Goal: Information Seeking & Learning: Learn about a topic

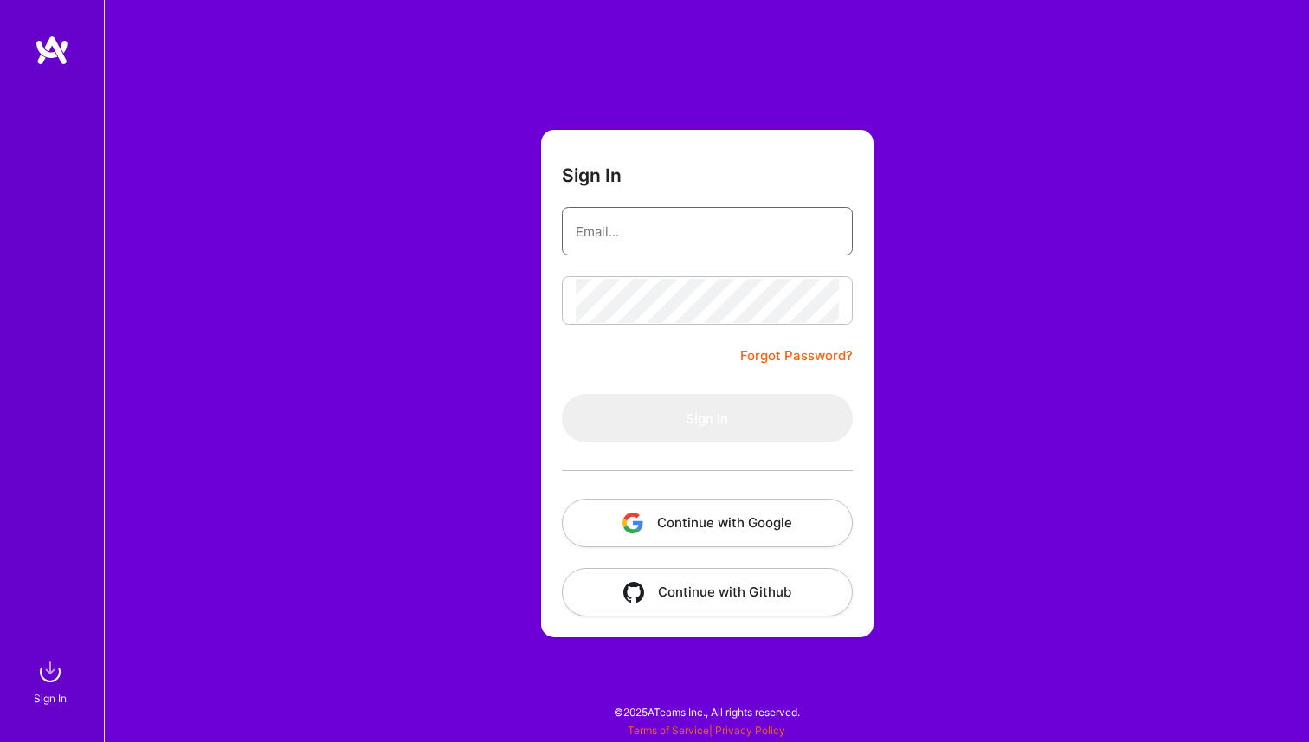
click at [618, 210] on input "email" at bounding box center [707, 232] width 263 height 44
type input "[PERSON_NAME][EMAIL_ADDRESS][DOMAIN_NAME]"
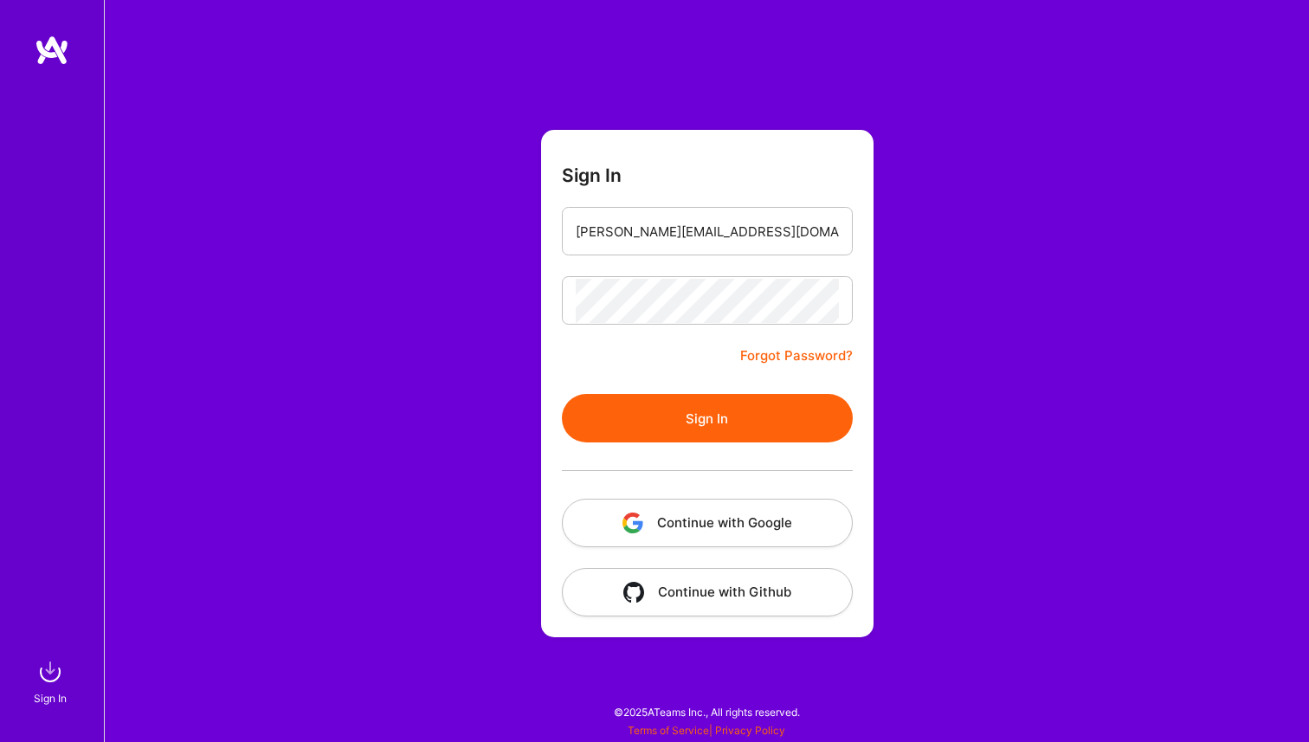
click at [729, 417] on button "Sign In" at bounding box center [707, 418] width 291 height 48
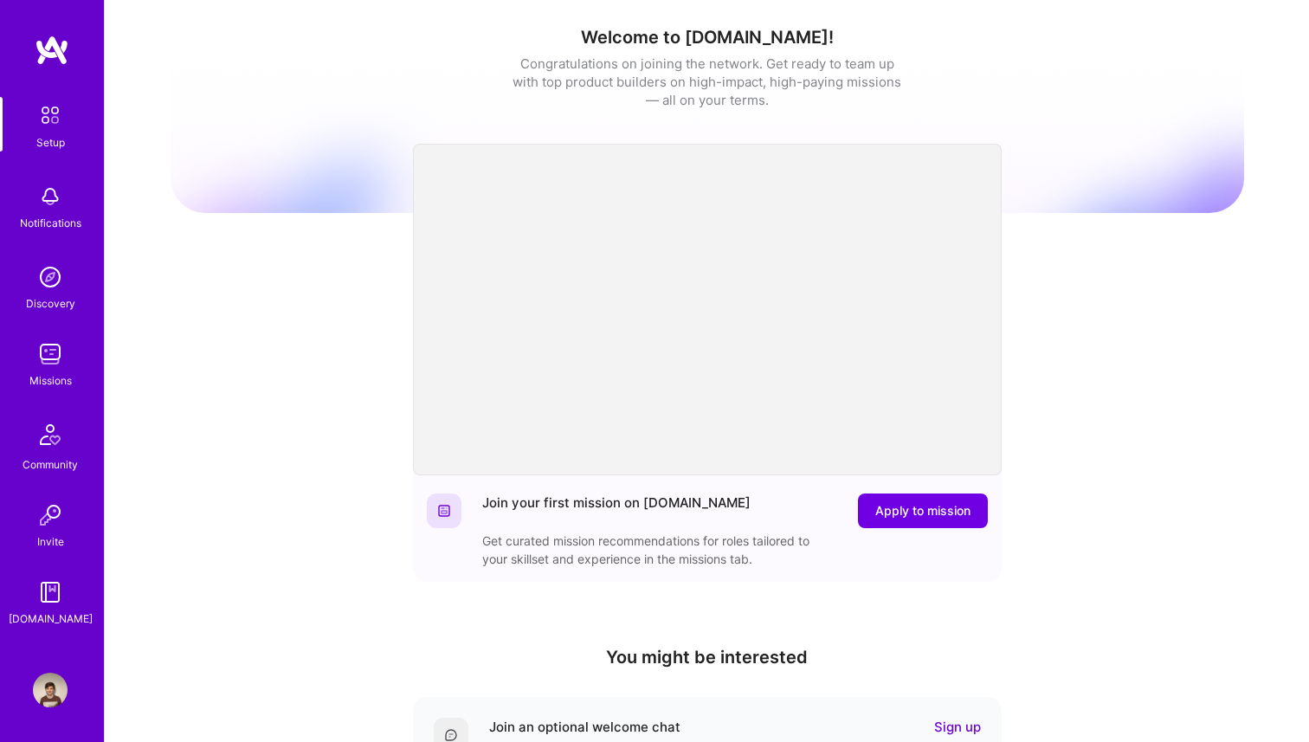
click at [47, 370] on img at bounding box center [50, 354] width 35 height 35
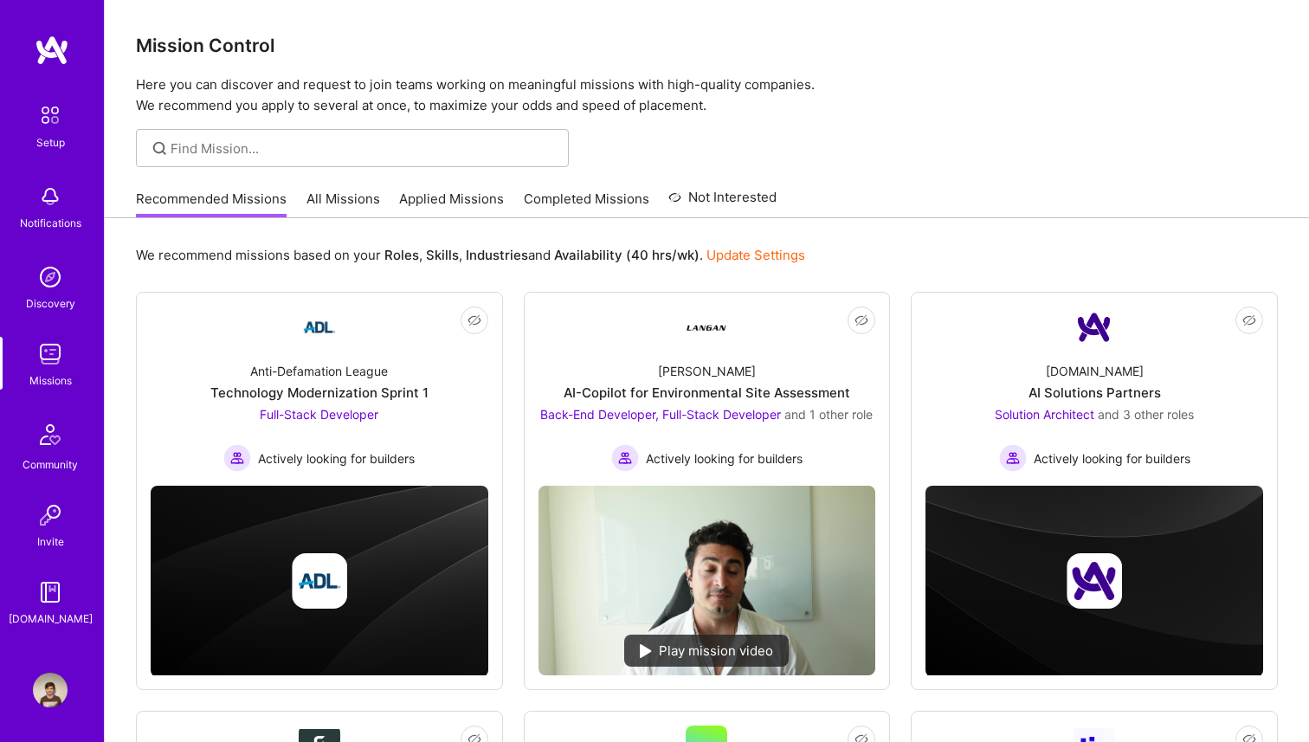
click at [352, 191] on link "All Missions" at bounding box center [344, 204] width 74 height 29
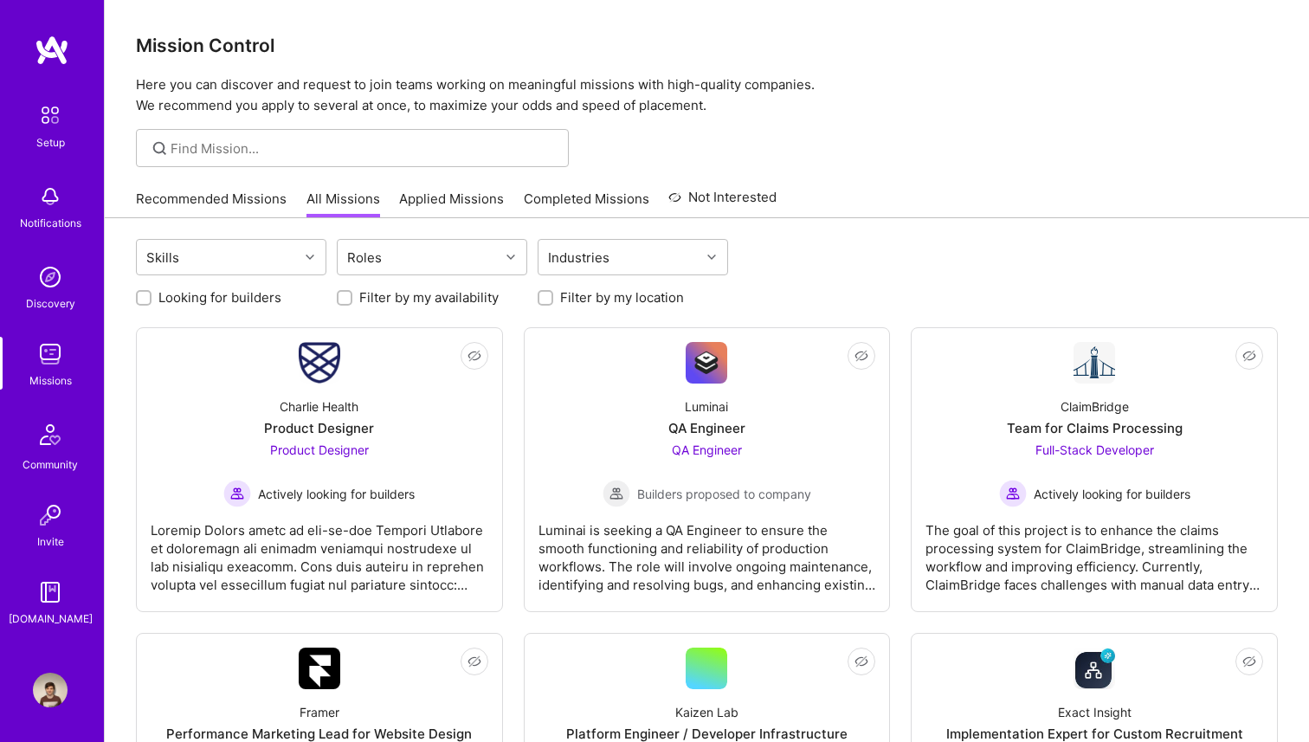
click at [241, 292] on label "Looking for builders" at bounding box center [219, 297] width 123 height 18
click at [152, 293] on input "Looking for builders" at bounding box center [145, 299] width 12 height 12
checkbox input "true"
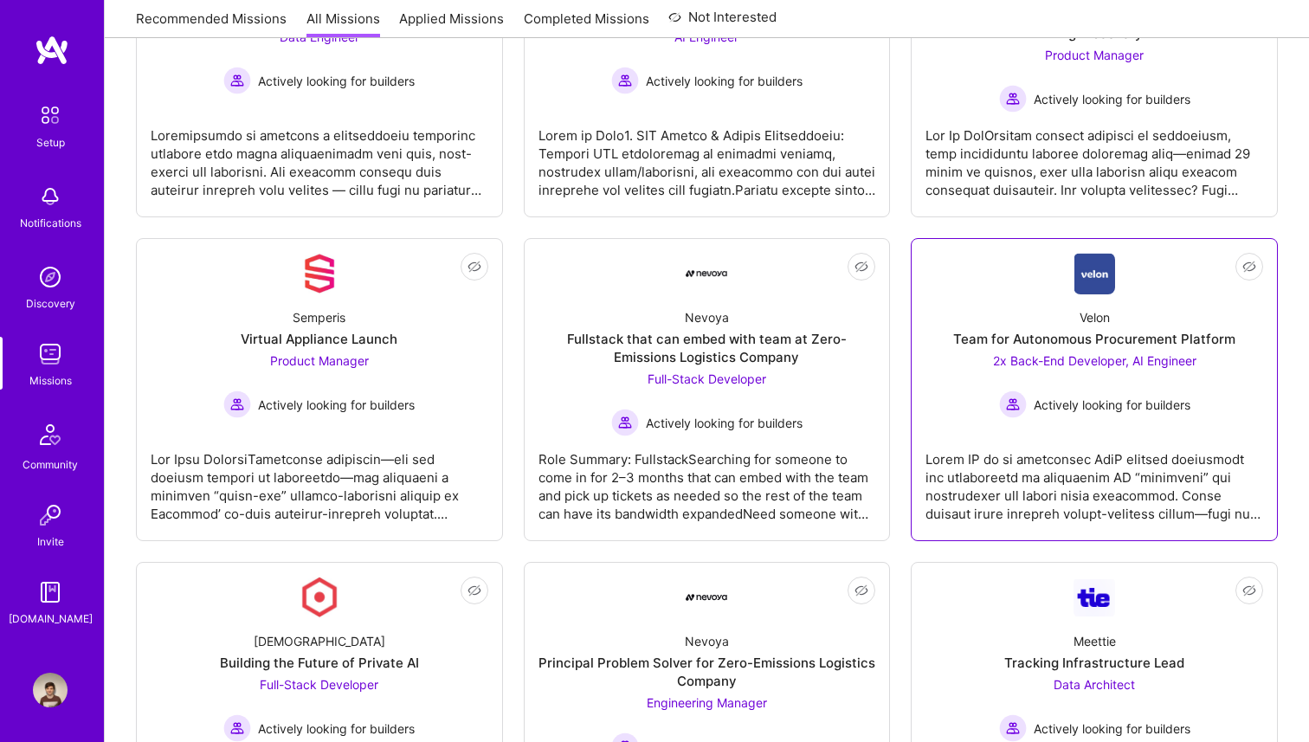
scroll to position [740, 0]
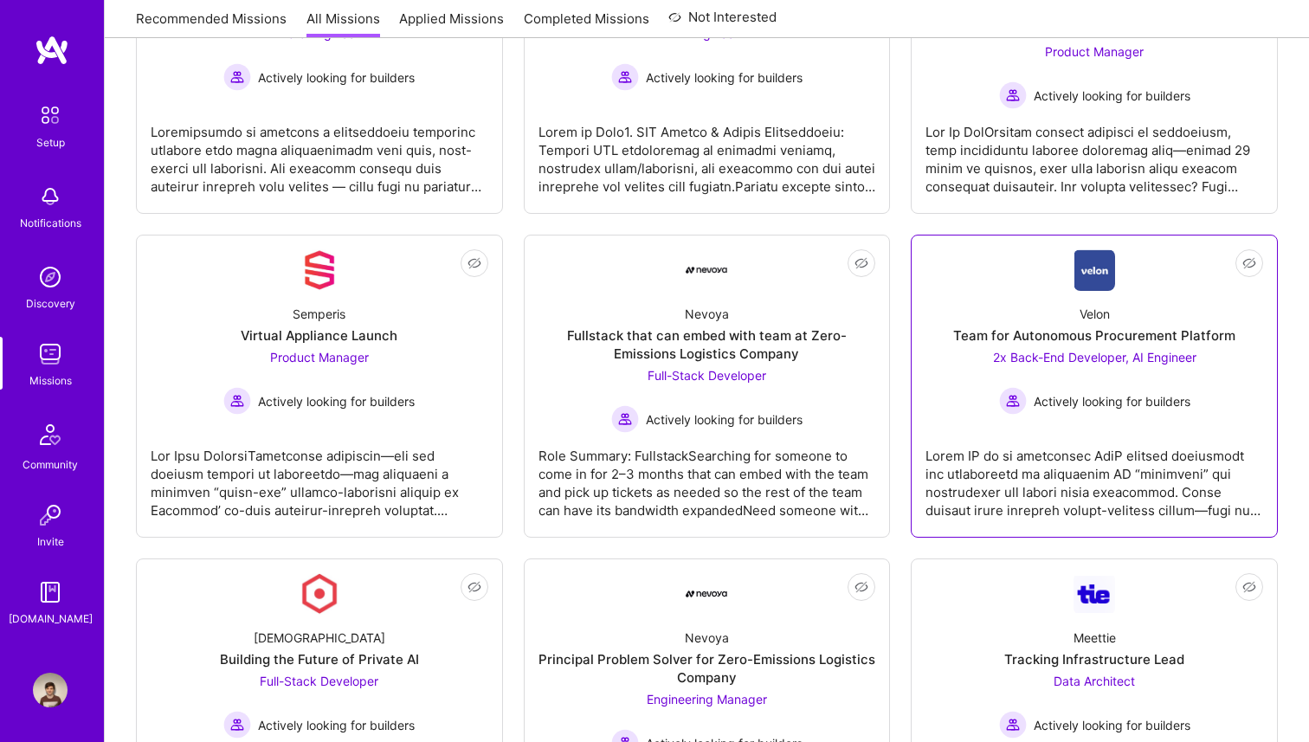
click at [1030, 344] on div "Team for Autonomous Procurement Platform" at bounding box center [1094, 335] width 282 height 18
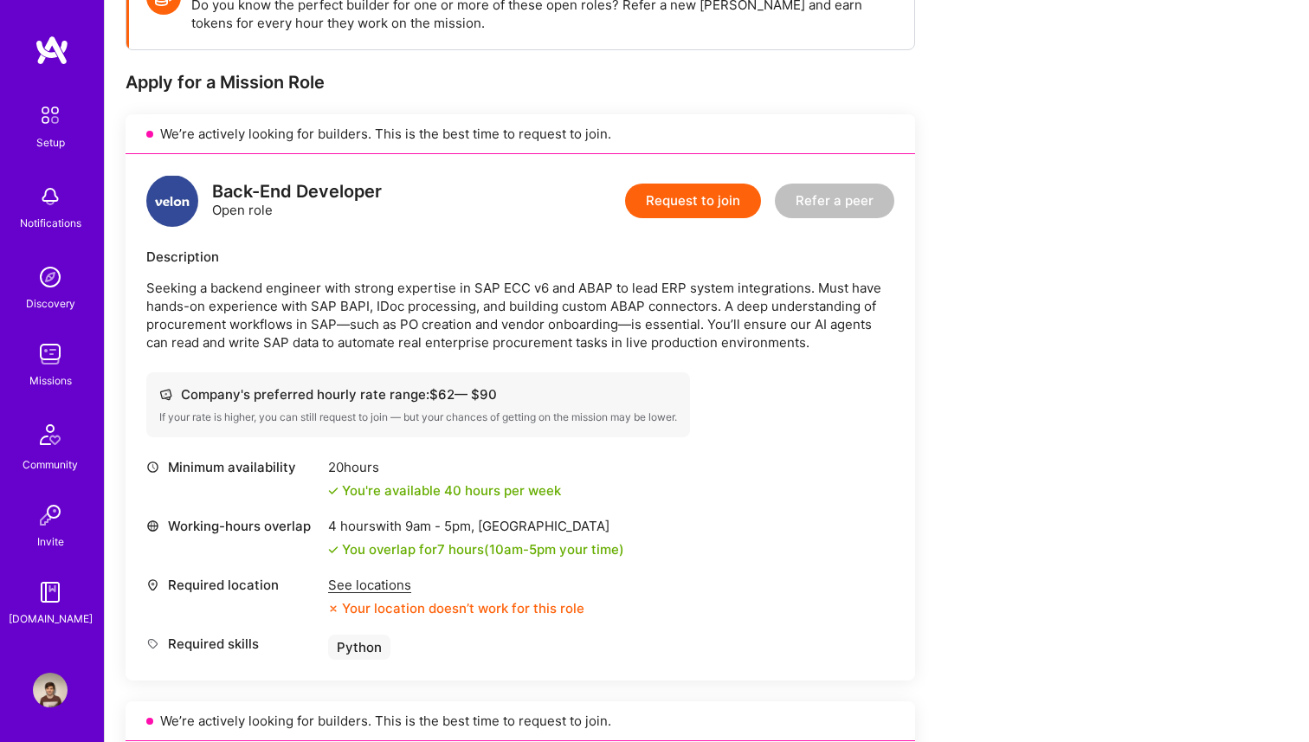
scroll to position [294, 0]
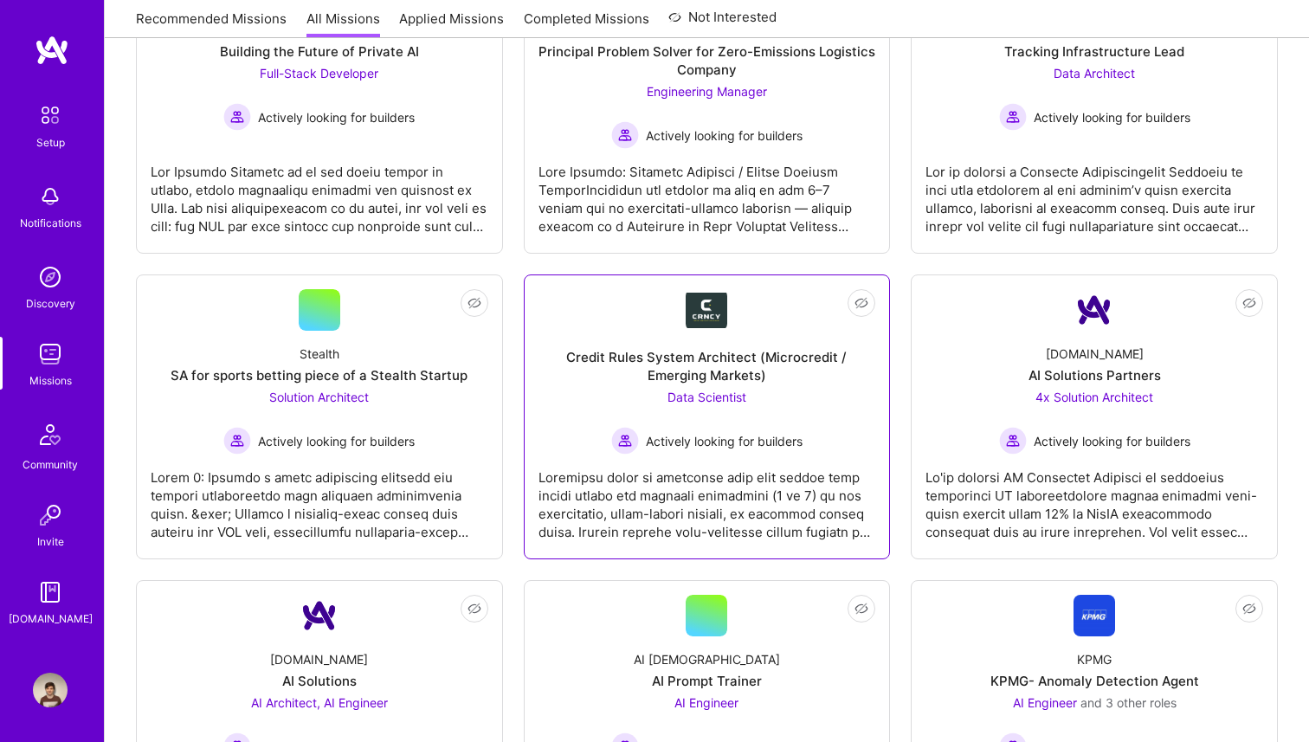
scroll to position [1341, 0]
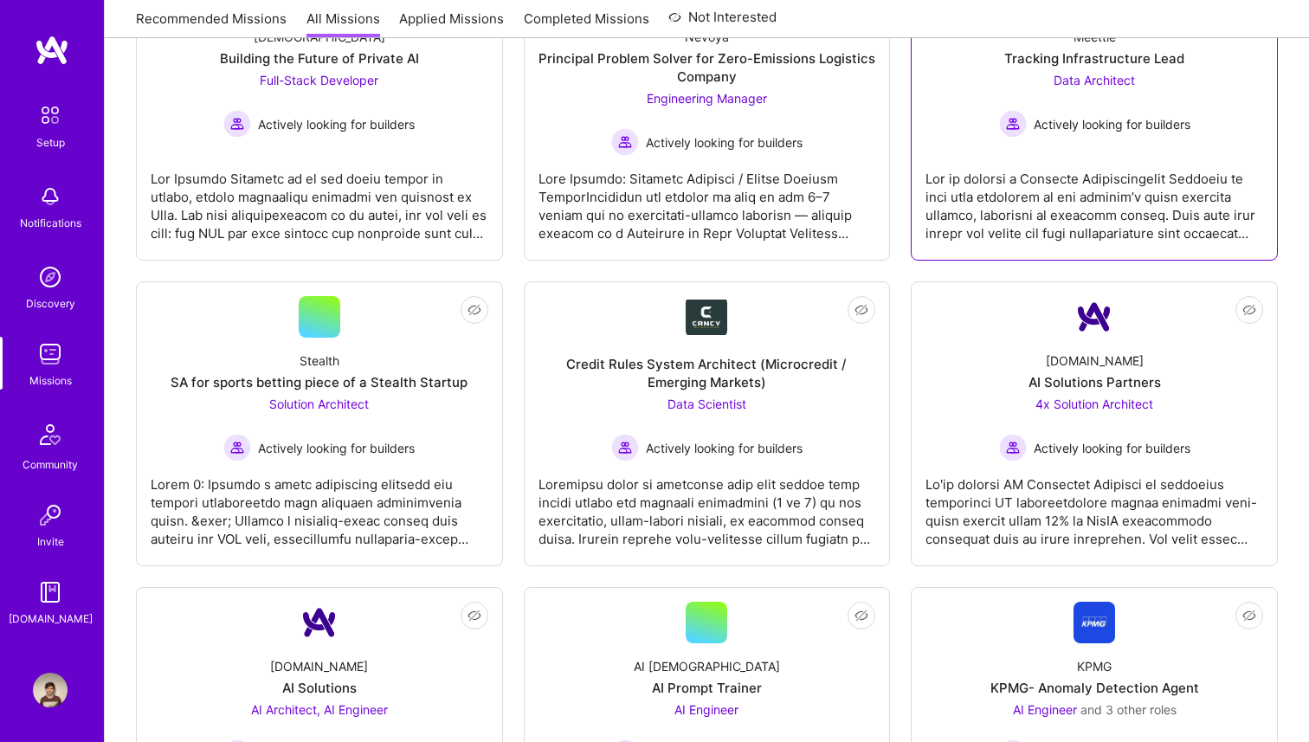
click at [1031, 227] on div at bounding box center [1095, 199] width 338 height 87
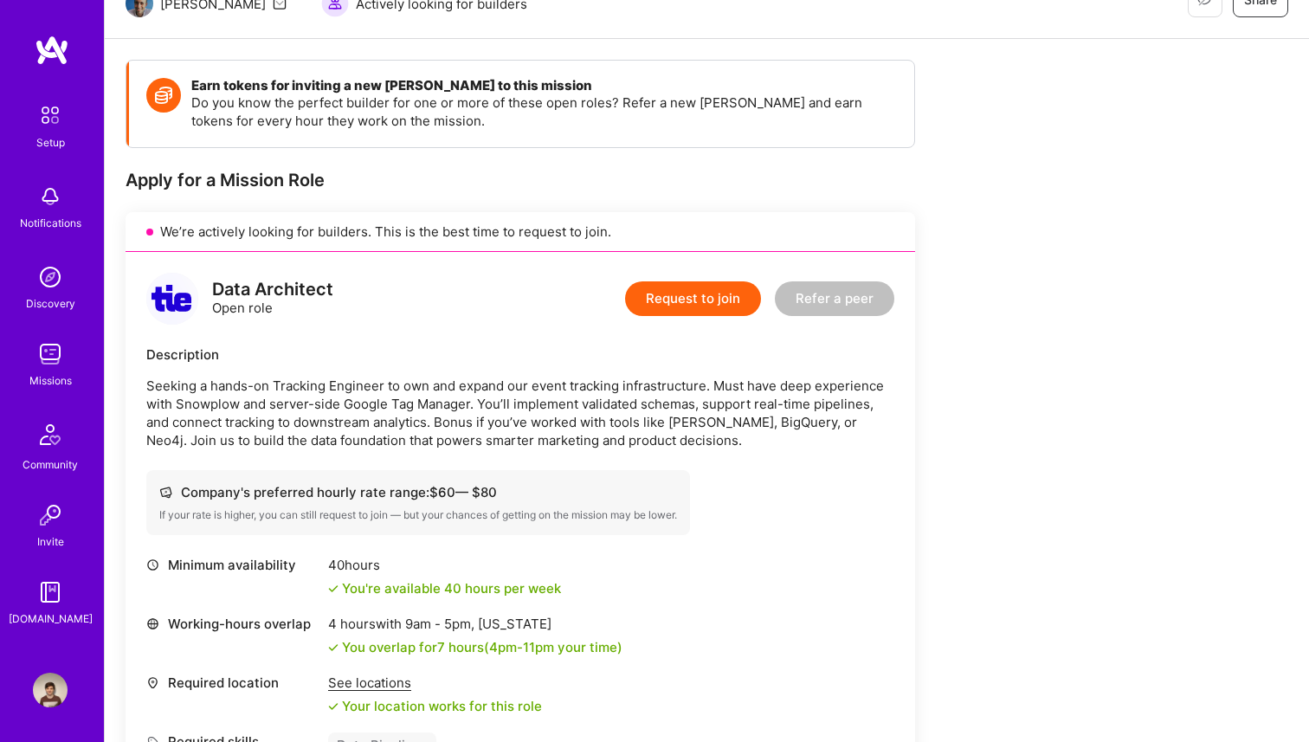
scroll to position [210, 0]
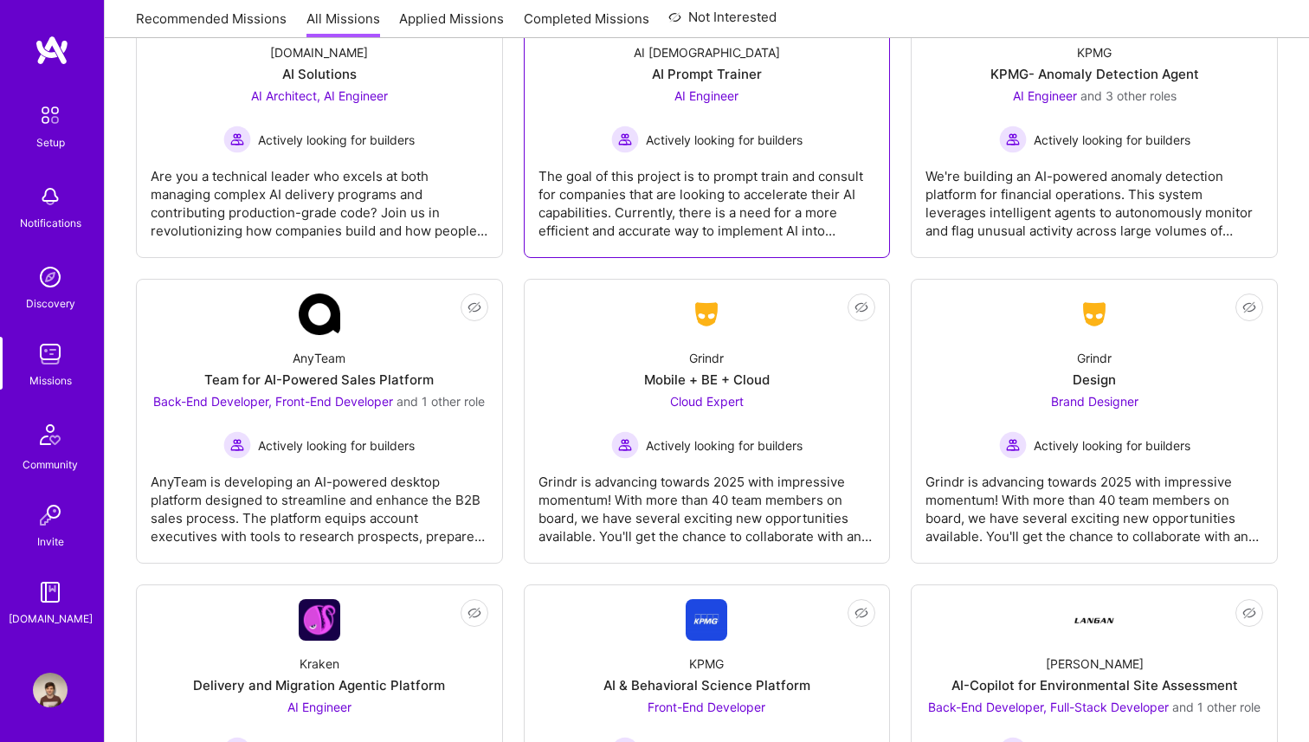
scroll to position [1965, 0]
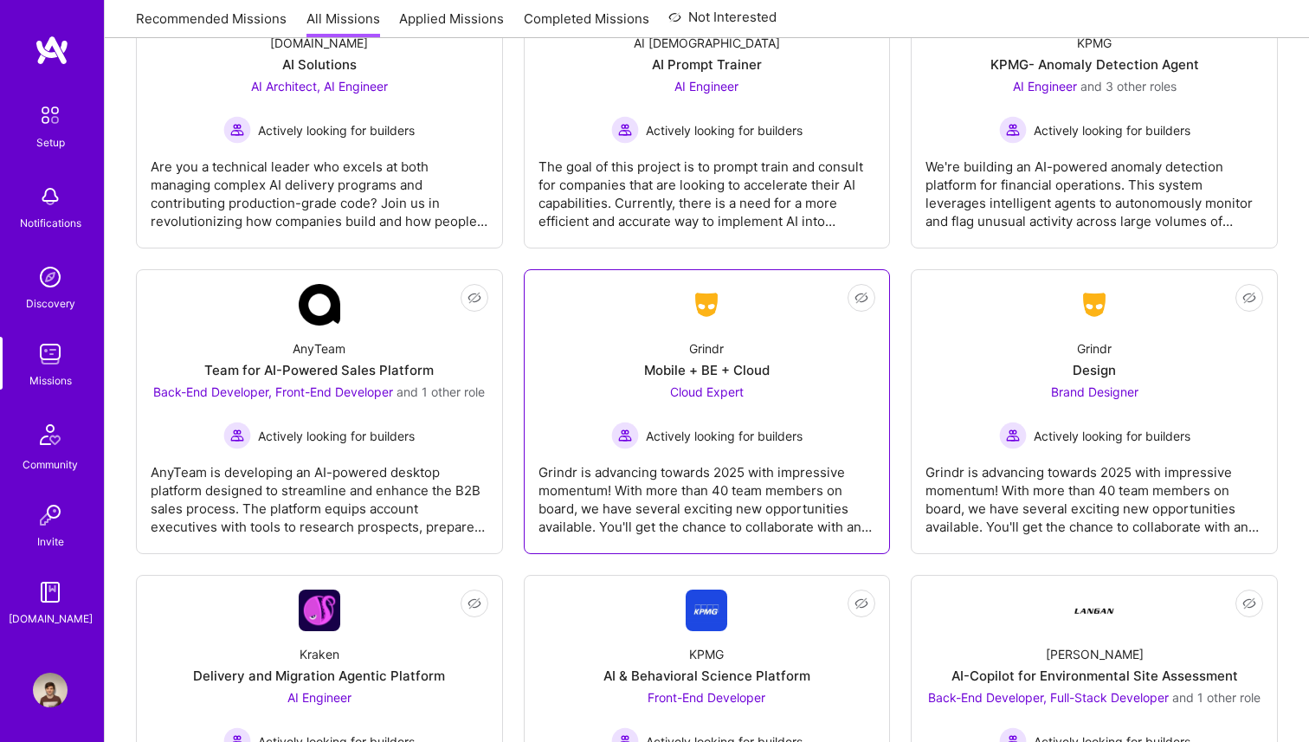
click at [787, 396] on div "Cloud Expert Actively looking for builders" at bounding box center [706, 416] width 191 height 67
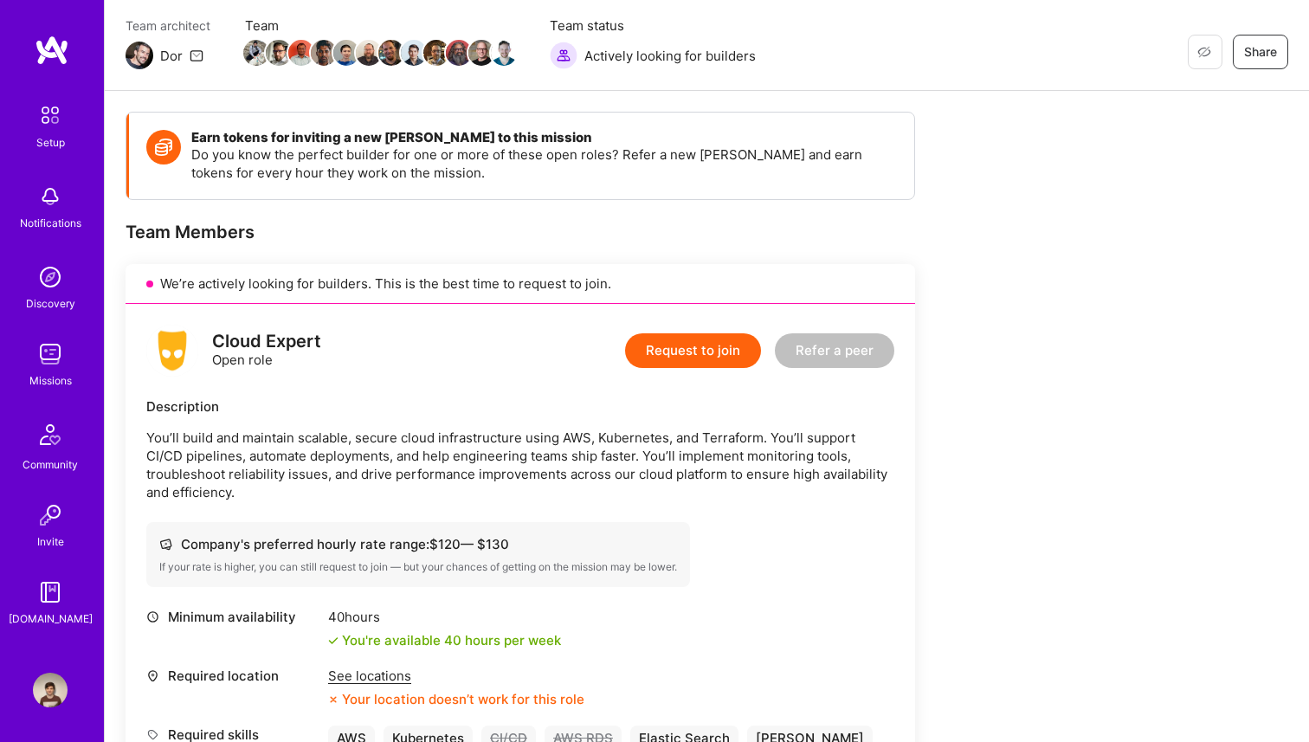
scroll to position [157, 0]
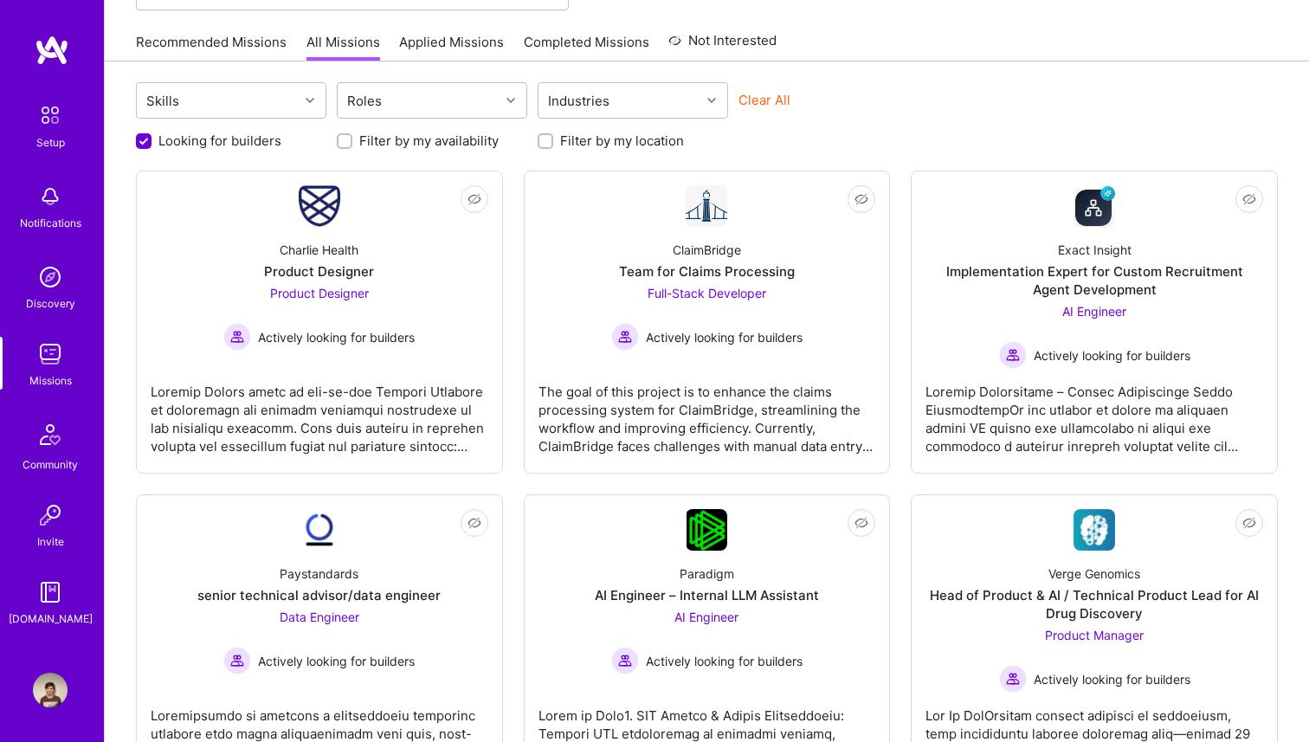
scroll to position [1965, 0]
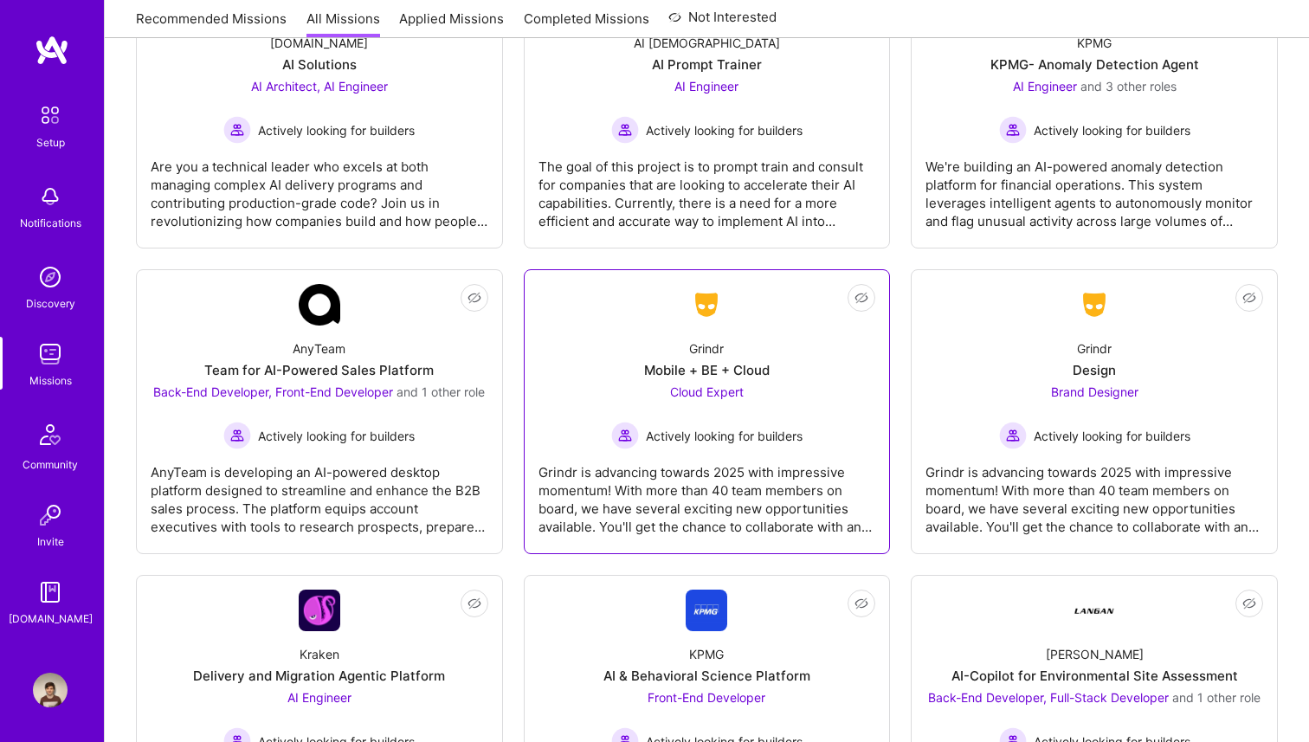
click at [582, 394] on div "Grindr Mobile + BE + Cloud Cloud Expert Actively looking for builders" at bounding box center [708, 388] width 338 height 124
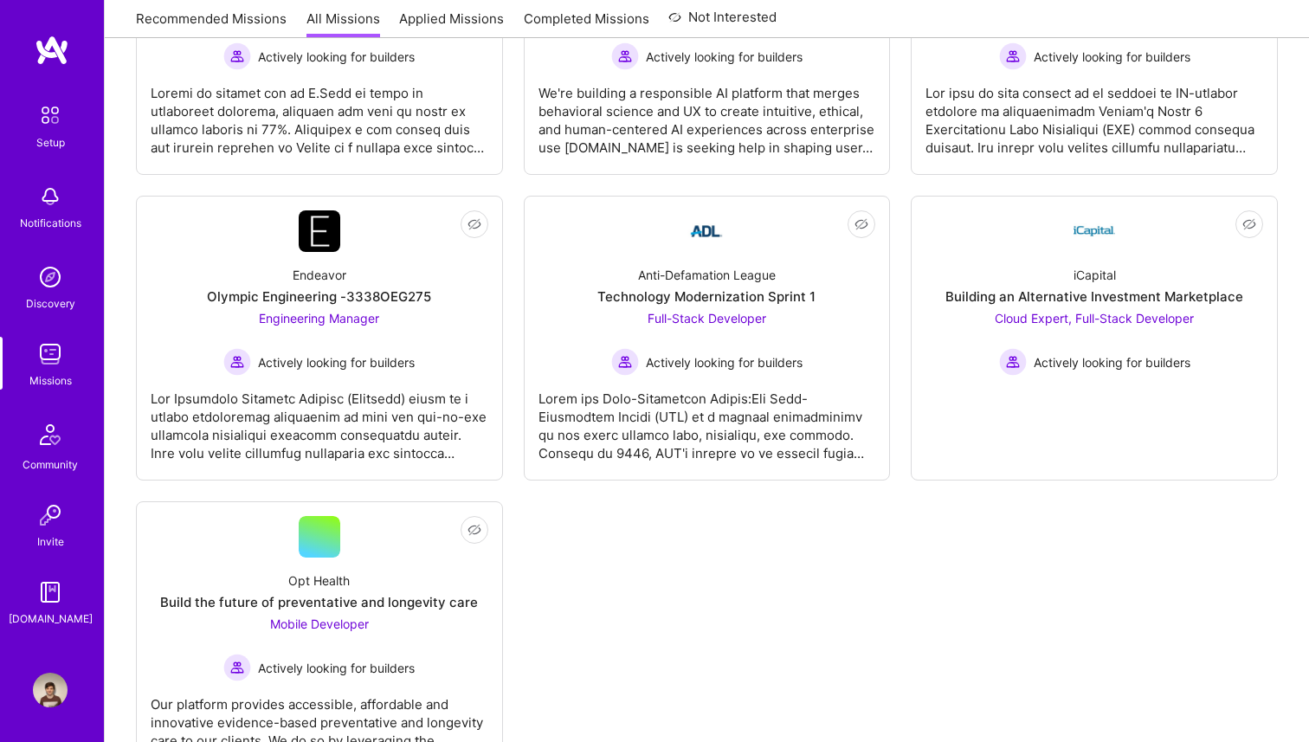
scroll to position [2652, 0]
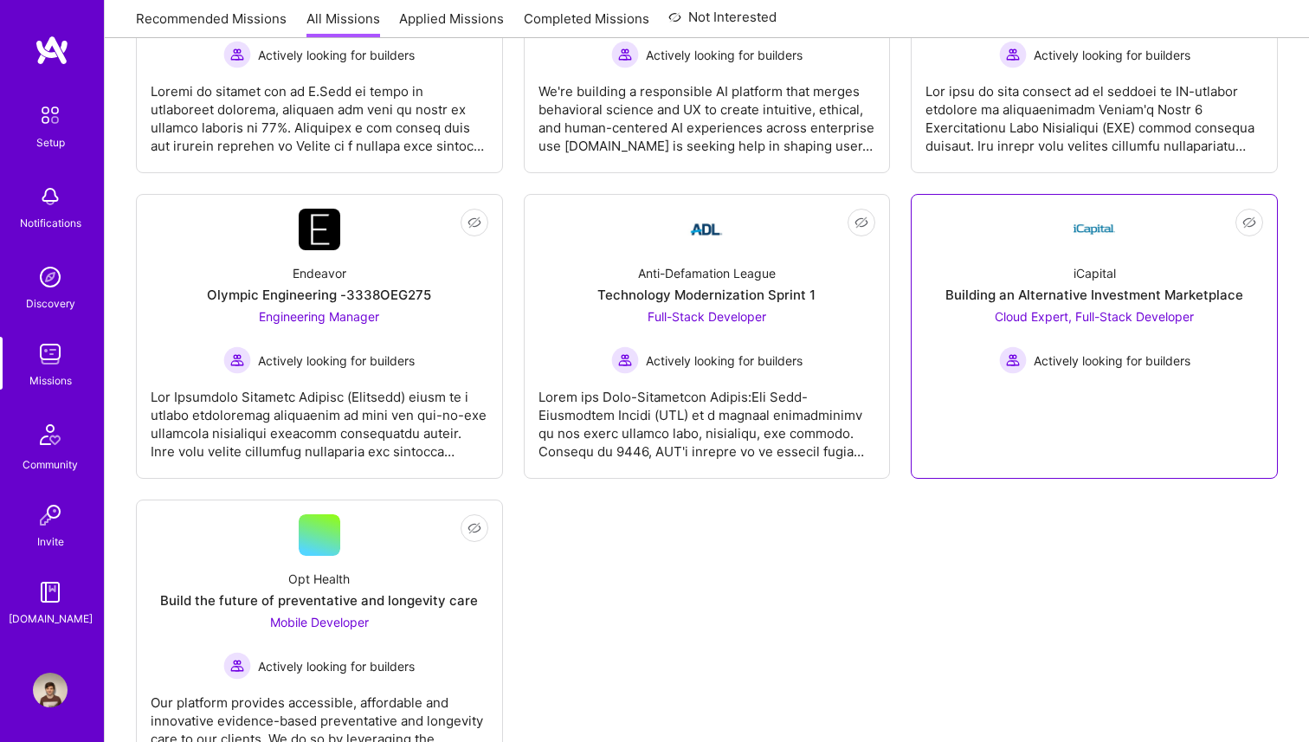
click at [1089, 327] on div "Cloud Expert, Full-Stack Developer Actively looking for builders" at bounding box center [1094, 340] width 199 height 67
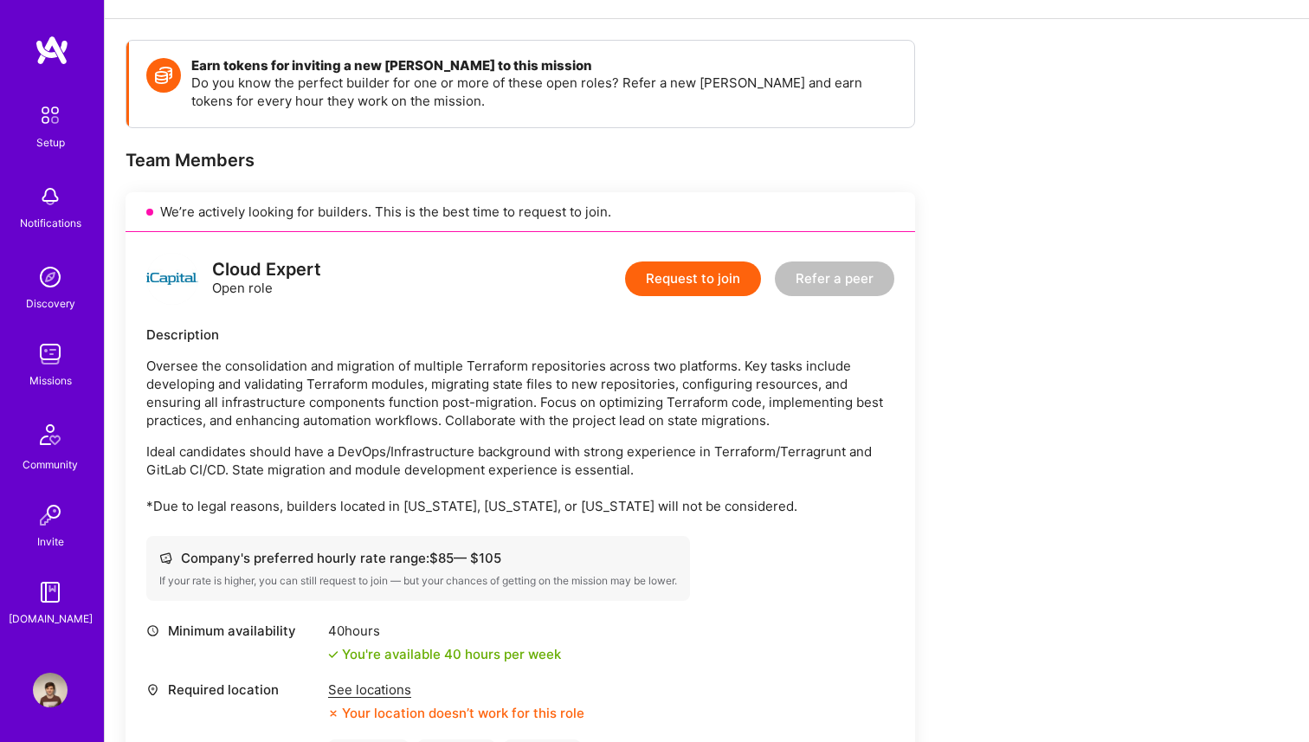
scroll to position [217, 0]
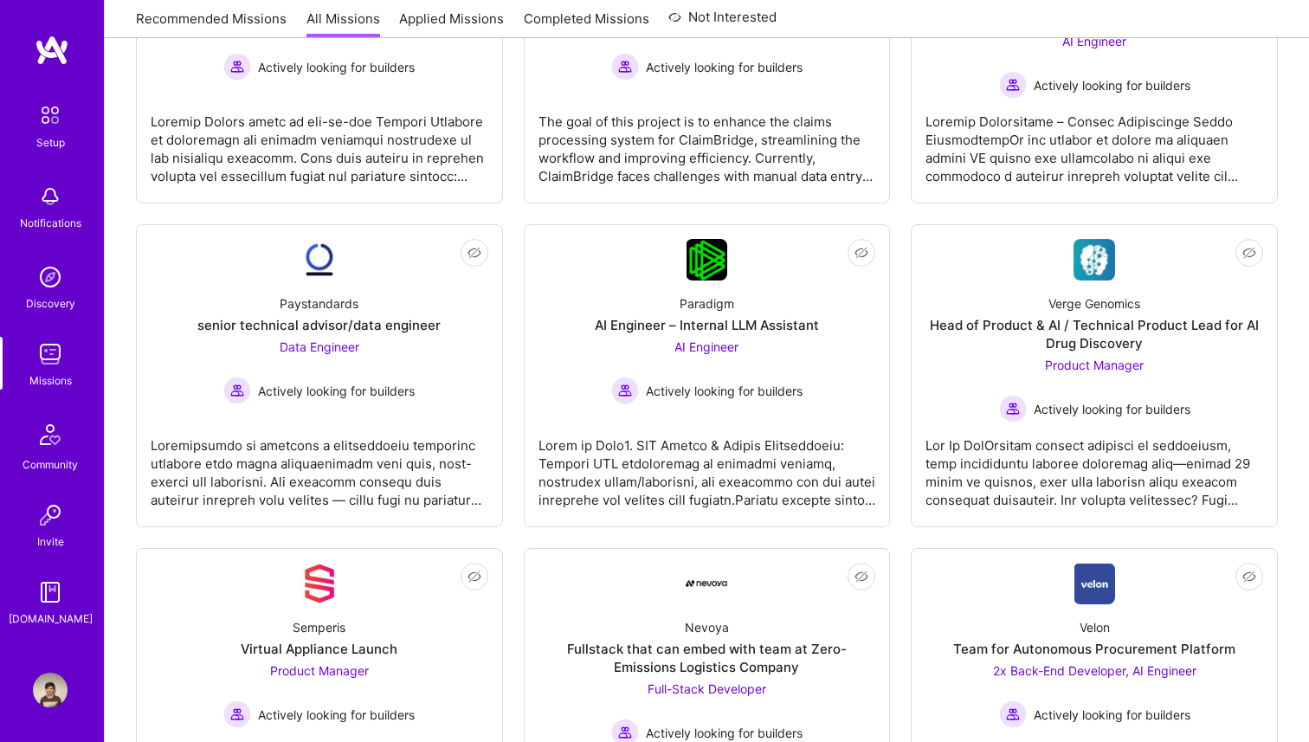
scroll to position [426, 0]
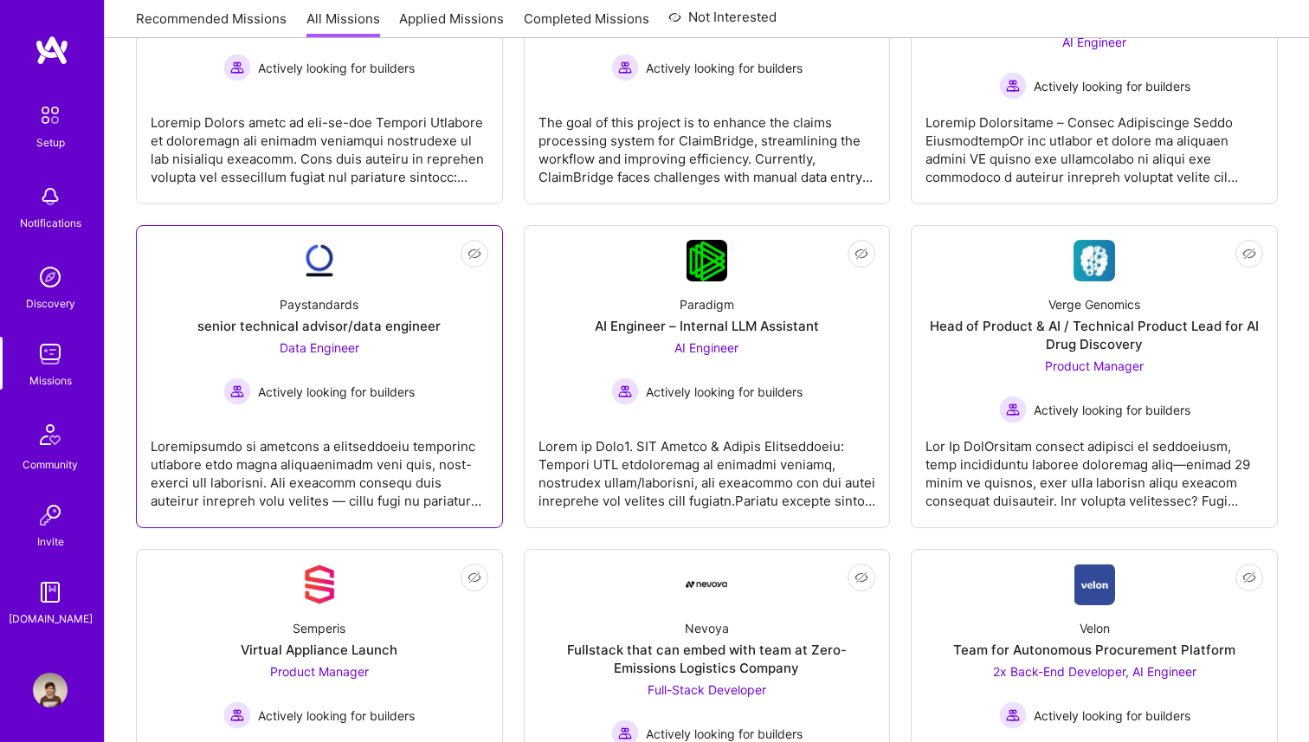
click at [423, 297] on div "Paystandards senior technical advisor/data engineer Data Engineer Actively look…" at bounding box center [320, 343] width 338 height 124
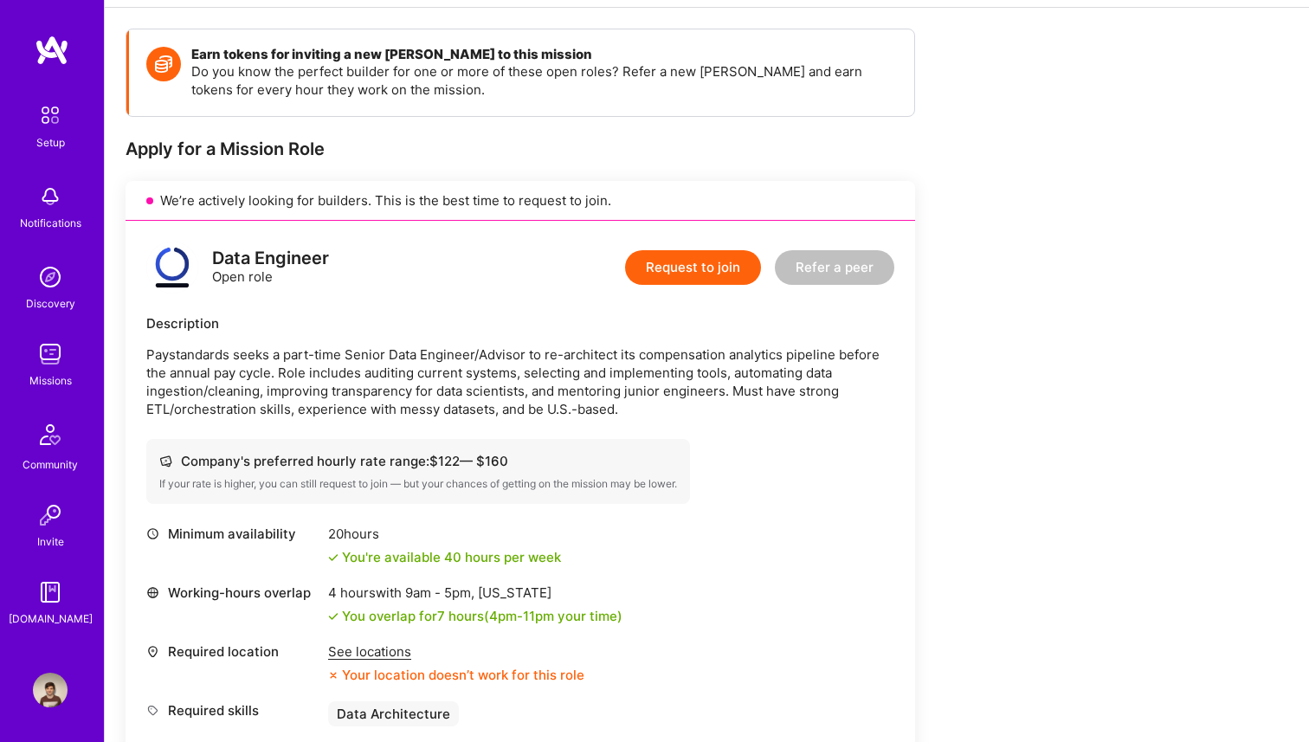
scroll to position [226, 0]
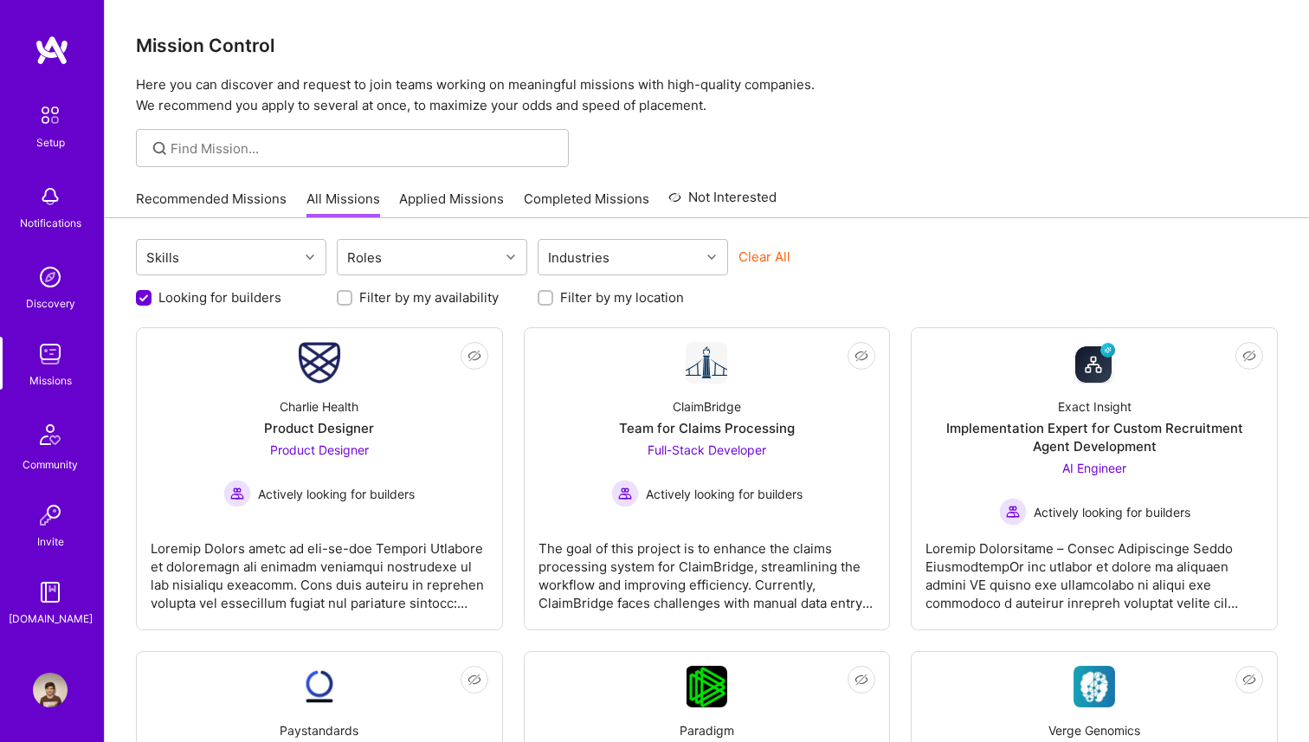
click at [555, 305] on div "Filter by my location" at bounding box center [633, 297] width 191 height 18
click at [551, 302] on input "Filter by my location" at bounding box center [547, 299] width 12 height 12
checkbox input "true"
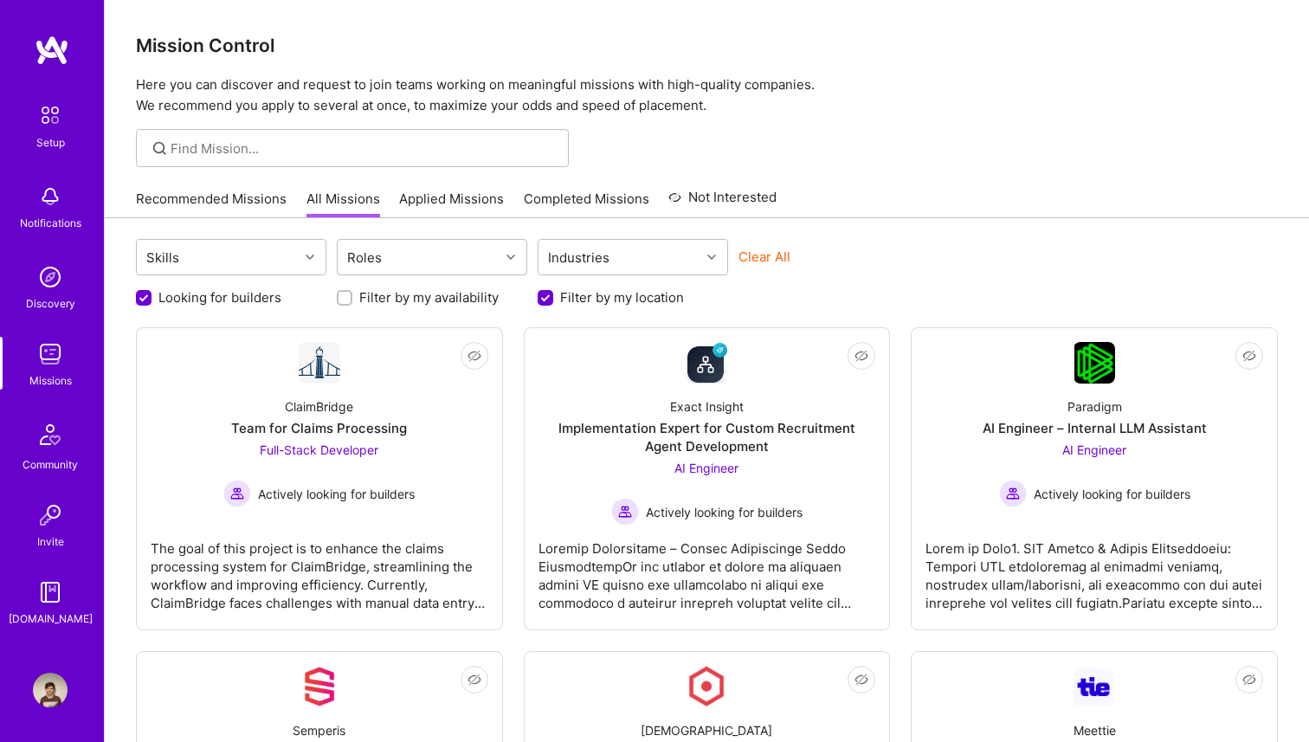
click at [976, 204] on div "Recommended Missions All Missions Applied Missions Completed Missions Not Inter…" at bounding box center [707, 198] width 1142 height 37
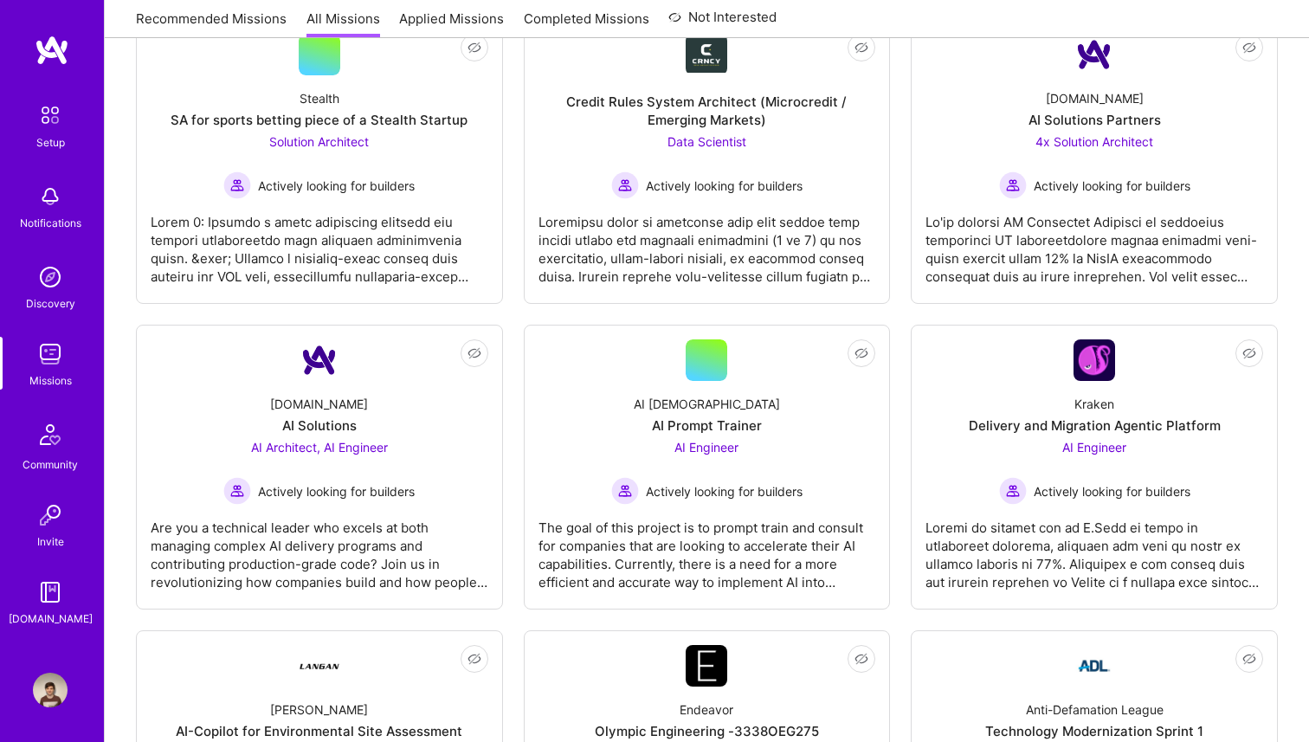
scroll to position [936, 0]
